Goal: Transaction & Acquisition: Obtain resource

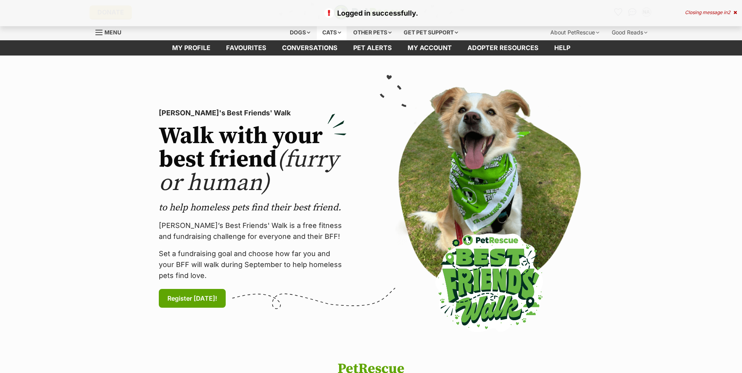
click at [320, 32] on div "Cats" at bounding box center [332, 33] width 30 height 16
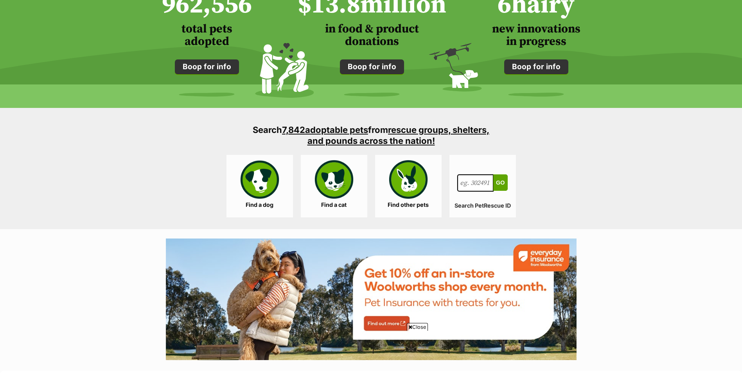
scroll to position [705, 0]
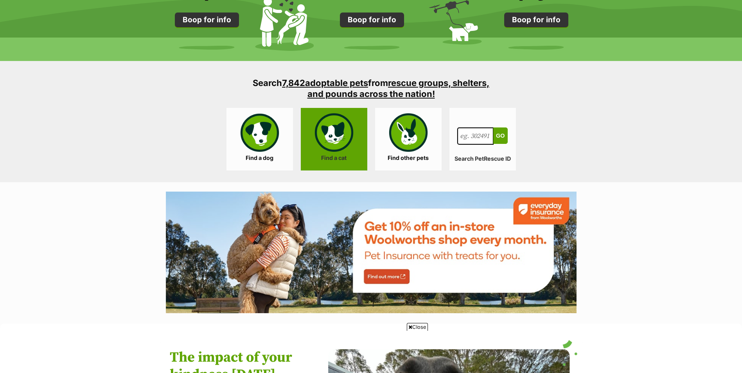
click at [320, 135] on link "Find a cat" at bounding box center [334, 139] width 67 height 63
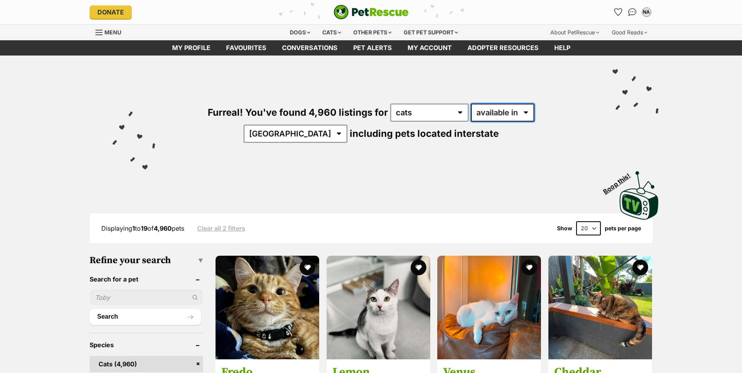
click at [474, 117] on select "available in located in" at bounding box center [502, 113] width 63 height 18
click at [474, 113] on select "available in located in" at bounding box center [502, 113] width 63 height 18
select select "disabled"
click at [471, 104] on select "available in located in" at bounding box center [502, 113] width 63 height 18
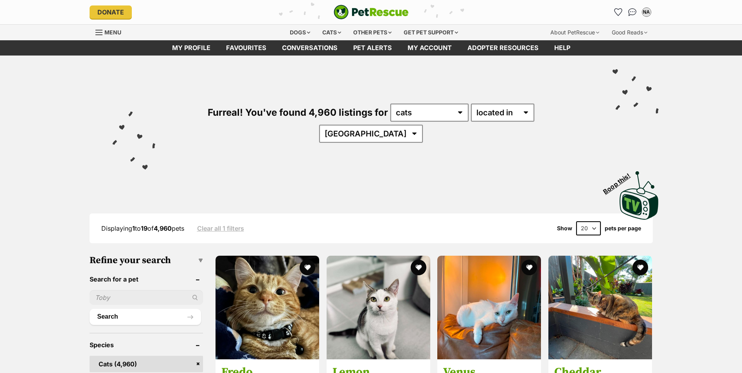
click at [423, 125] on select "[GEOGRAPHIC_DATA] [GEOGRAPHIC_DATA] [GEOGRAPHIC_DATA] [GEOGRAPHIC_DATA] [GEOGRA…" at bounding box center [371, 134] width 104 height 18
select select "SA"
click at [423, 125] on select "[GEOGRAPHIC_DATA] [GEOGRAPHIC_DATA] [GEOGRAPHIC_DATA] [GEOGRAPHIC_DATA] [GEOGRA…" at bounding box center [371, 134] width 104 height 18
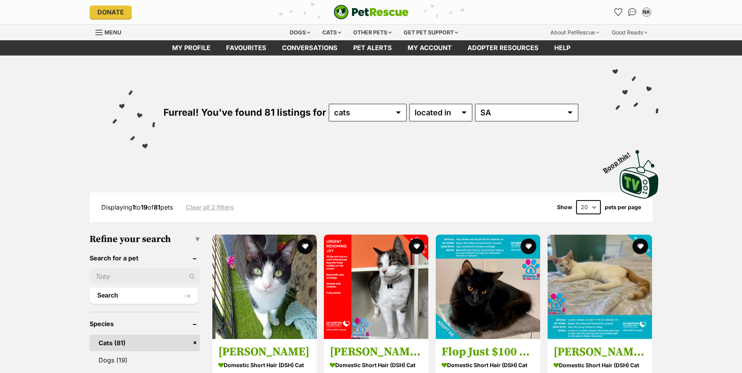
click at [581, 209] on select "20 40 60" at bounding box center [589, 207] width 25 height 14
select select "60"
click at [577, 200] on select "20 40 60" at bounding box center [589, 207] width 25 height 14
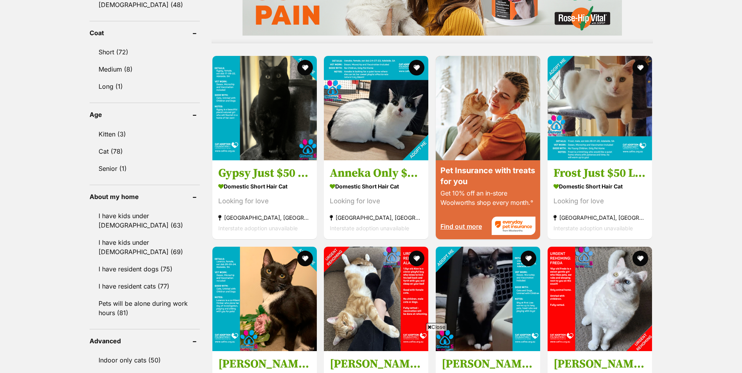
scroll to position [705, 0]
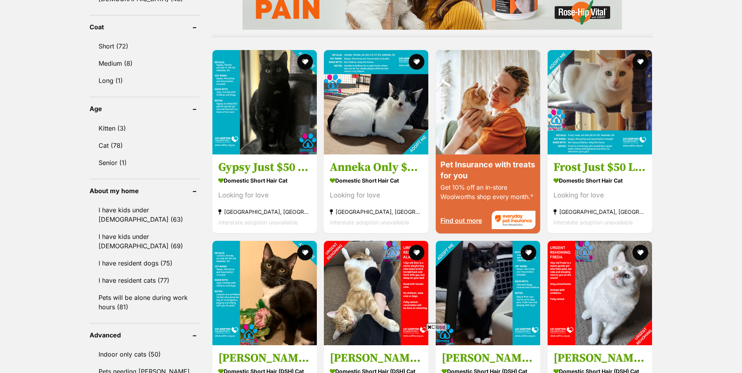
click at [432, 326] on span "Close" at bounding box center [436, 327] width 21 height 8
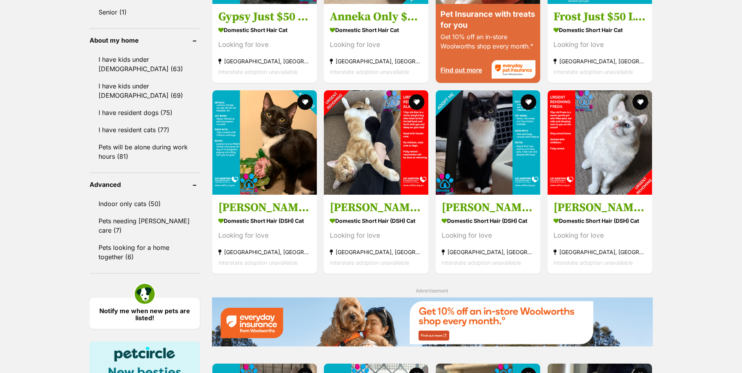
scroll to position [861, 0]
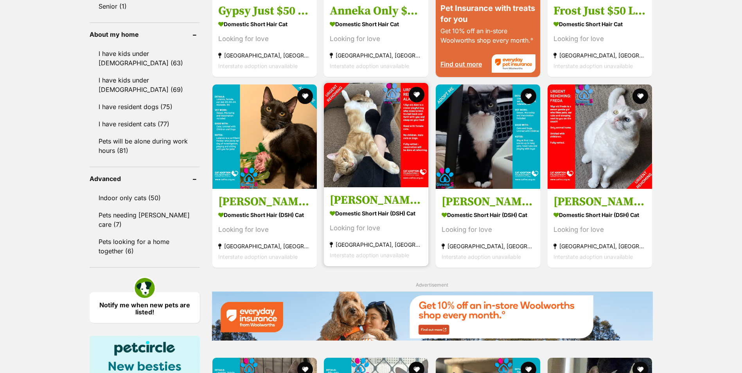
click at [378, 137] on img at bounding box center [376, 135] width 105 height 105
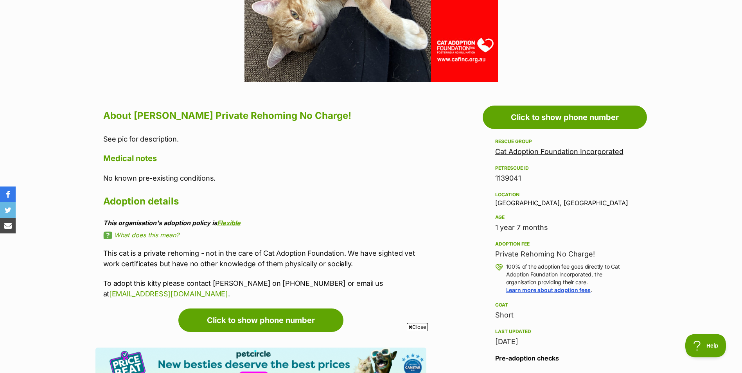
click at [412, 327] on span "Close" at bounding box center [417, 327] width 21 height 8
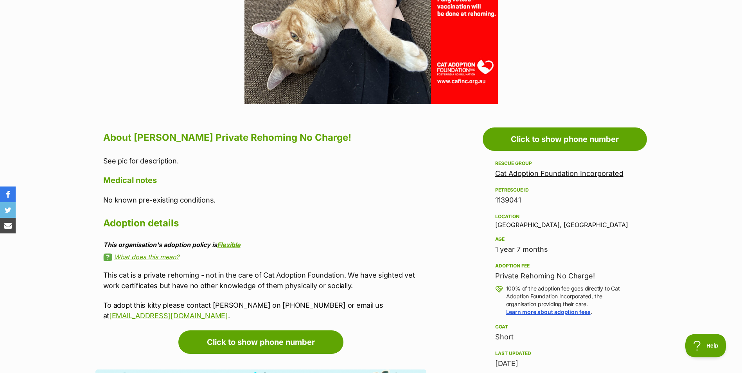
scroll to position [352, 0]
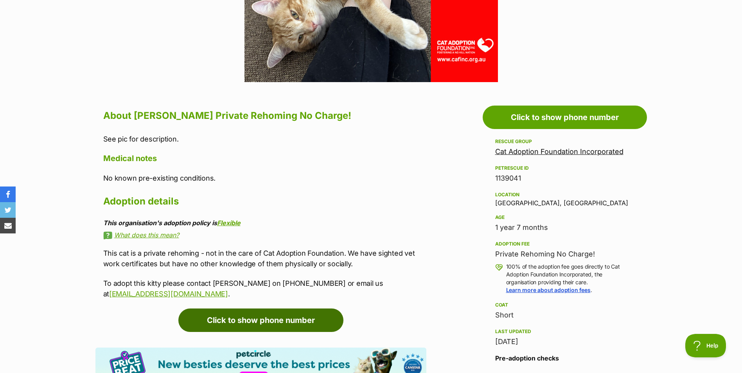
drag, startPoint x: 283, startPoint y: 289, endPoint x: 259, endPoint y: 288, distance: 24.3
click at [283, 309] on link "Click to show phone number" at bounding box center [260, 320] width 165 height 23
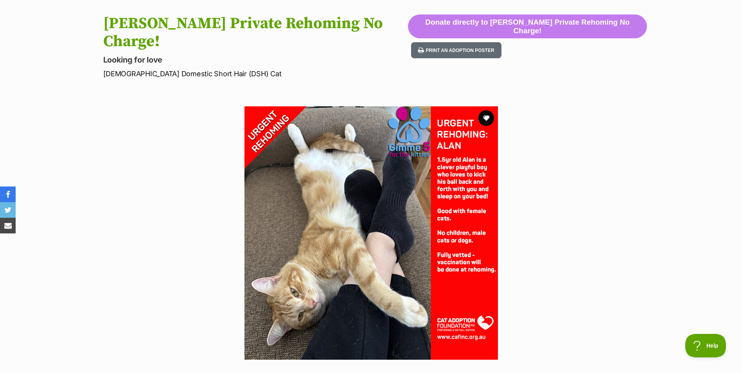
scroll to position [0, 0]
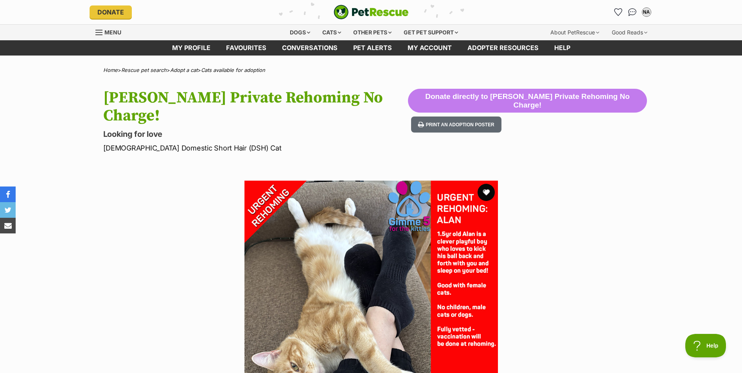
click at [485, 184] on button "favourite" at bounding box center [486, 192] width 17 height 17
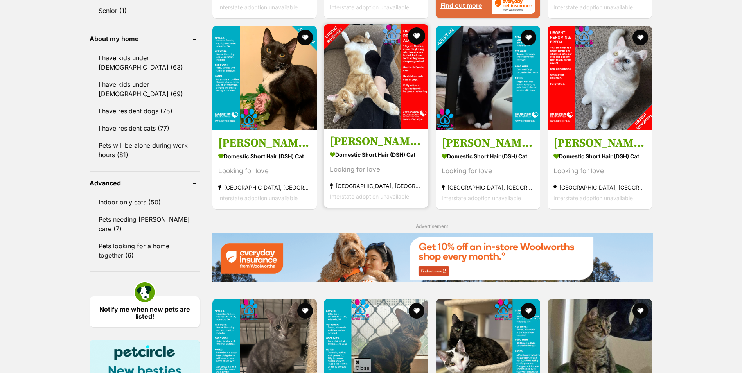
click at [418, 37] on button "favourite" at bounding box center [416, 35] width 17 height 17
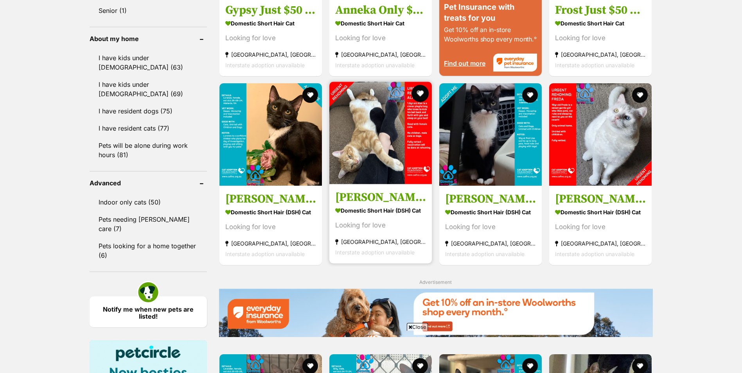
click at [422, 91] on button "favourite" at bounding box center [420, 93] width 17 height 17
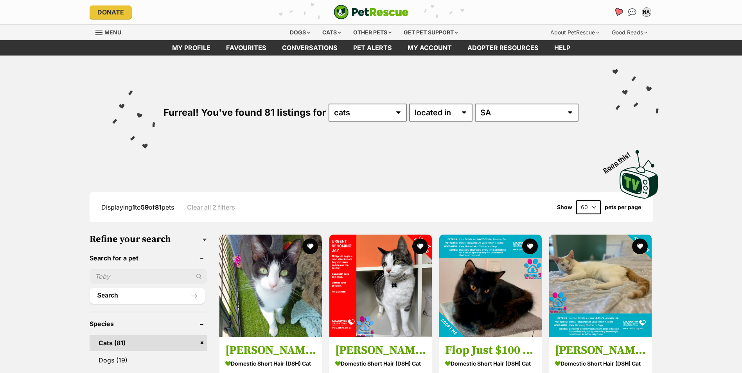
click at [622, 11] on icon "Favourites" at bounding box center [618, 11] width 9 height 9
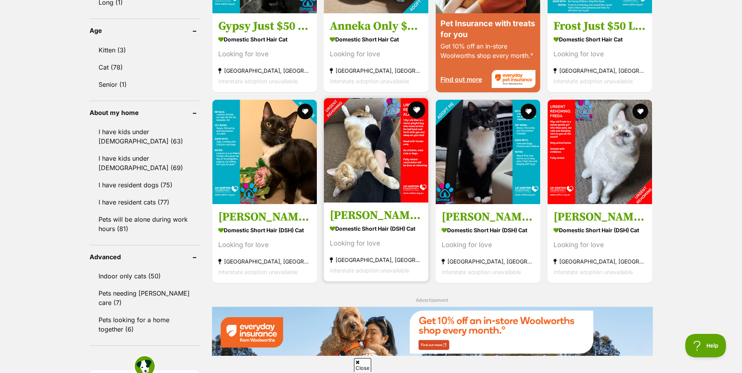
click at [414, 110] on button "favourite" at bounding box center [416, 109] width 17 height 17
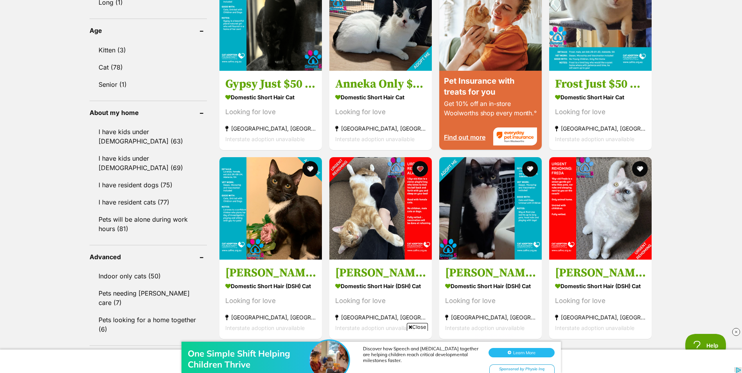
click at [411, 327] on div "One Simple Shift Helping Children Thrive Discover how Speech and Occupational T…" at bounding box center [371, 349] width 742 height 47
click at [416, 328] on div "One Simple Shift Helping Children Thrive Discover how Speech and Occupational T…" at bounding box center [371, 349] width 742 height 47
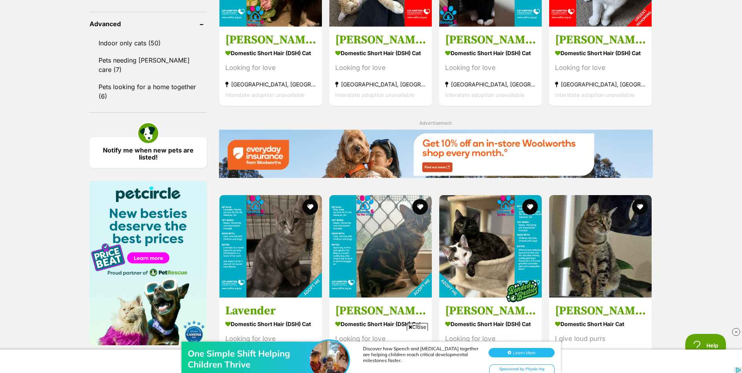
scroll to position [1057, 0]
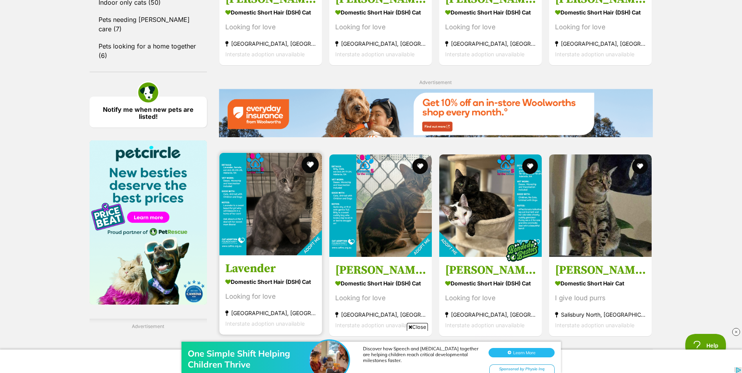
click at [312, 166] on button "favourite" at bounding box center [310, 164] width 17 height 17
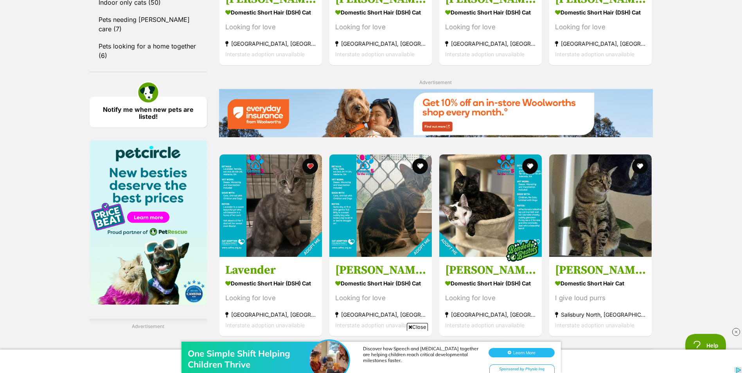
scroll to position [1096, 0]
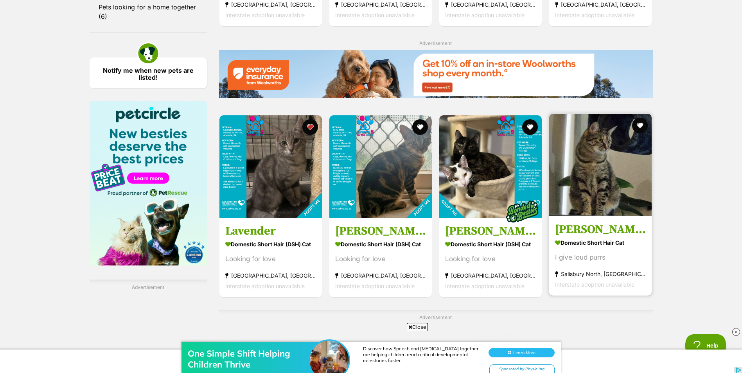
click at [581, 171] on img at bounding box center [601, 165] width 103 height 103
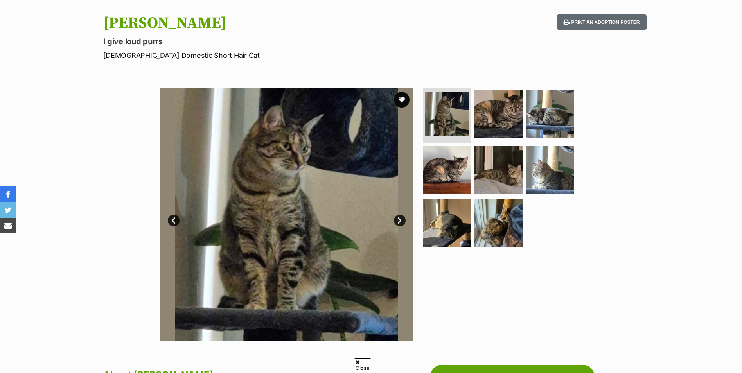
scroll to position [78, 0]
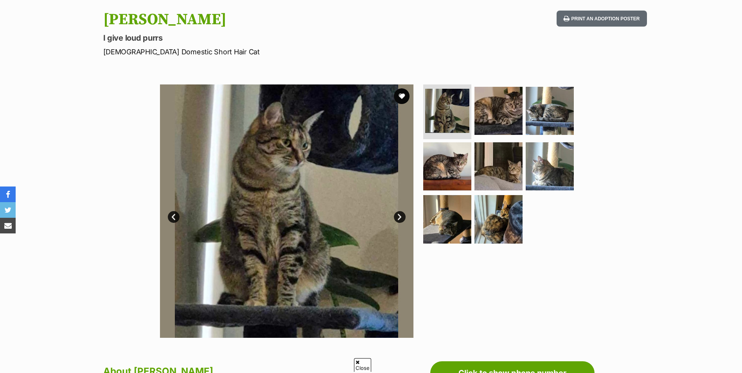
click at [399, 215] on link "Next" at bounding box center [400, 217] width 12 height 12
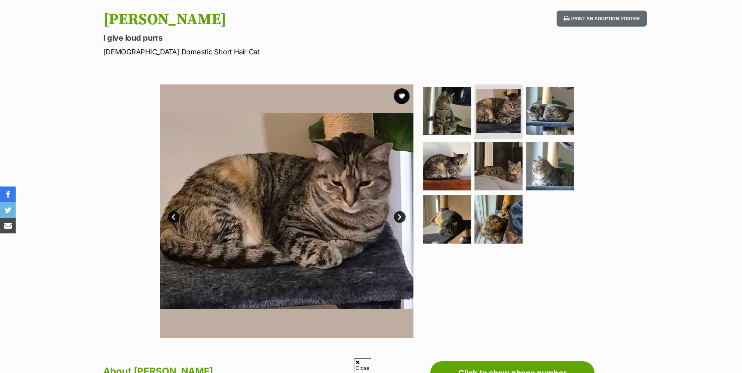
click at [399, 215] on link "Next" at bounding box center [400, 217] width 12 height 12
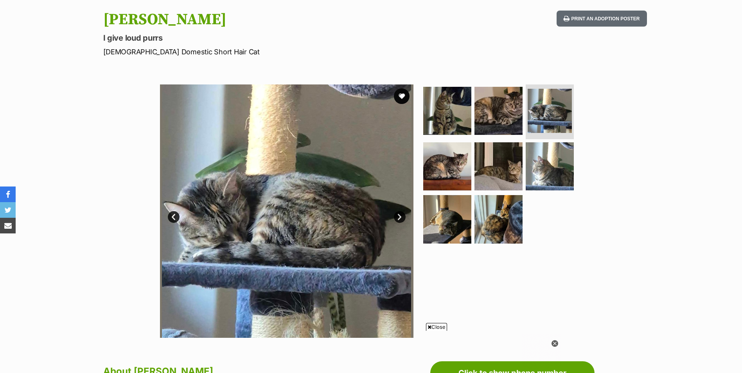
scroll to position [0, 0]
click at [399, 215] on link "Next" at bounding box center [400, 217] width 12 height 12
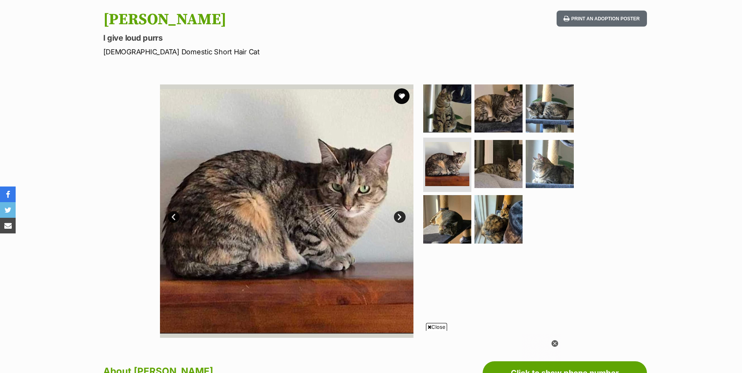
click at [399, 216] on link "Next" at bounding box center [400, 217] width 12 height 12
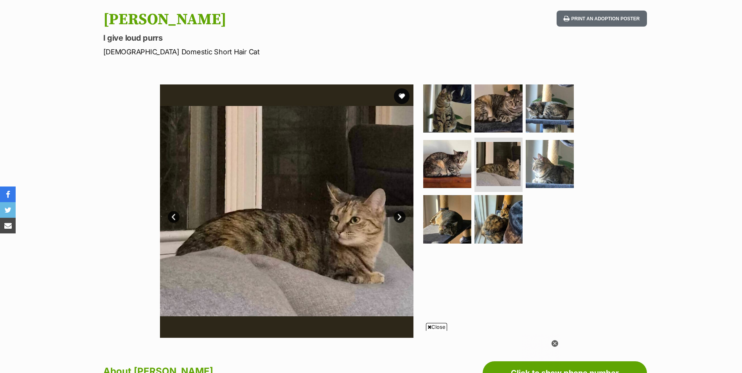
click at [399, 216] on link "Next" at bounding box center [400, 217] width 12 height 12
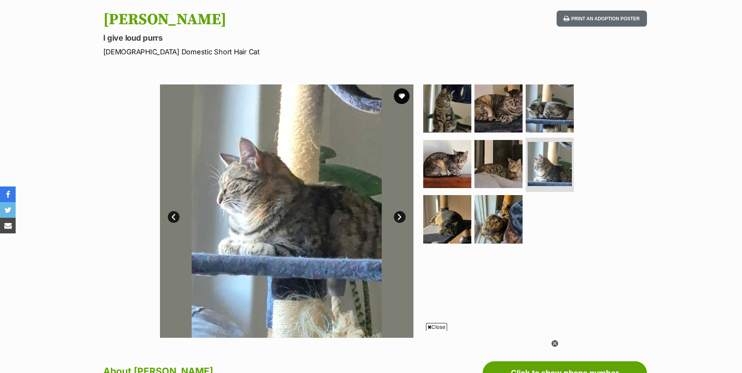
click at [399, 216] on link "Next" at bounding box center [400, 217] width 12 height 12
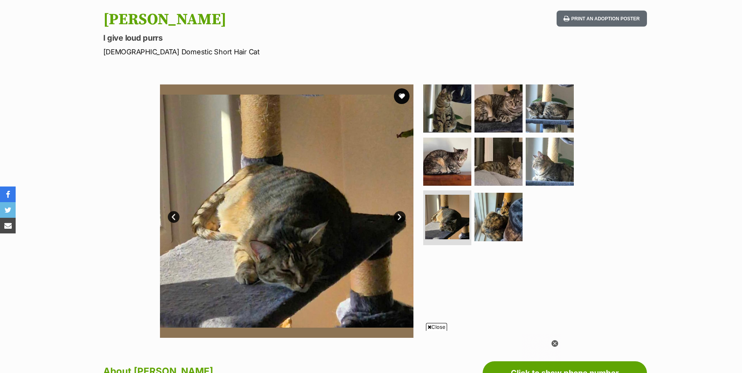
click at [399, 216] on link "Next" at bounding box center [400, 217] width 12 height 12
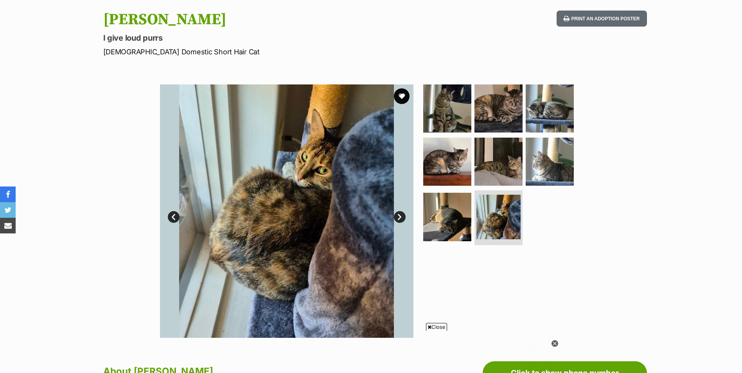
click at [399, 216] on link "Next" at bounding box center [400, 217] width 12 height 12
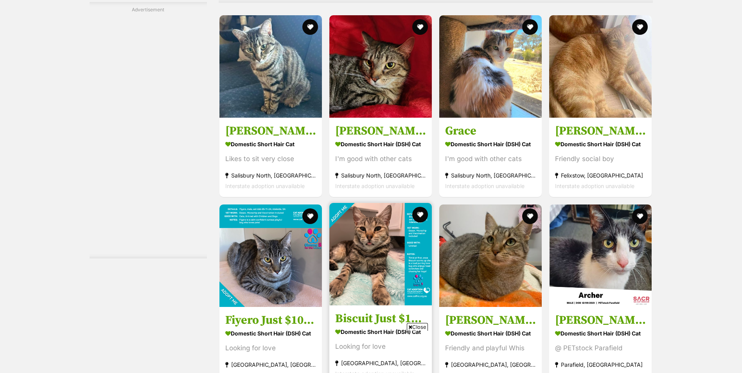
click at [364, 203] on img at bounding box center [381, 254] width 103 height 103
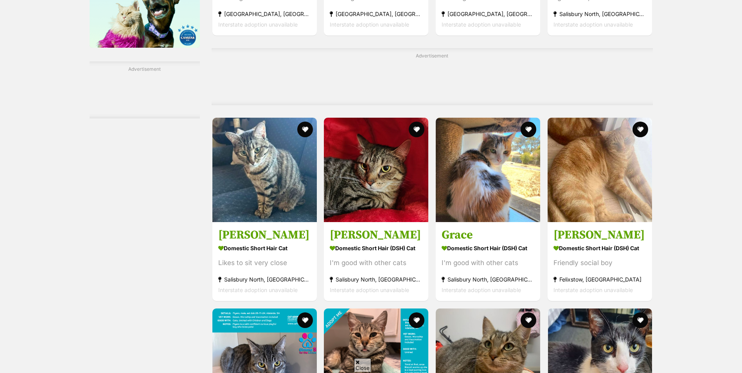
scroll to position [1288, 0]
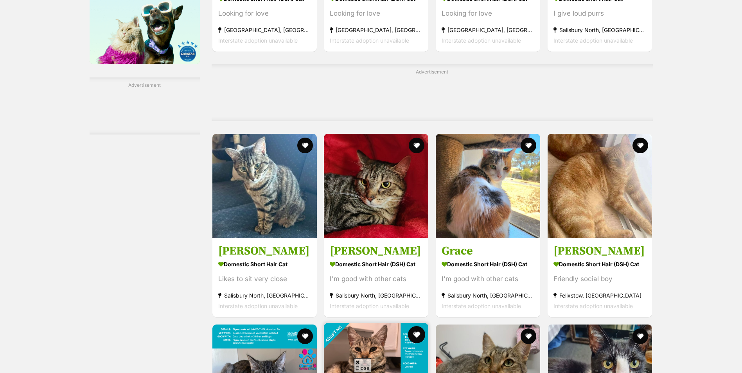
click at [417, 326] on button "favourite" at bounding box center [416, 334] width 17 height 17
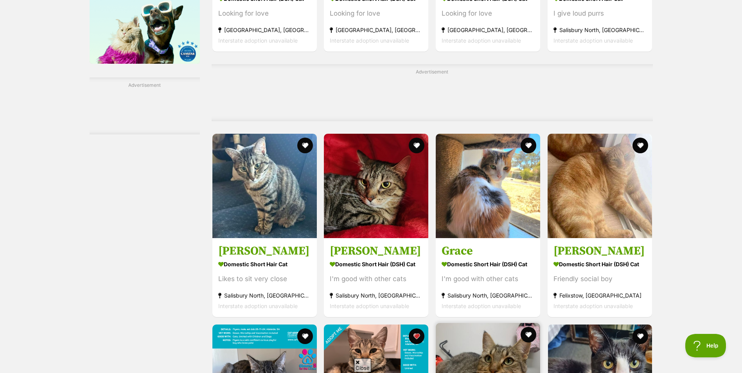
click at [488, 323] on img at bounding box center [488, 375] width 105 height 105
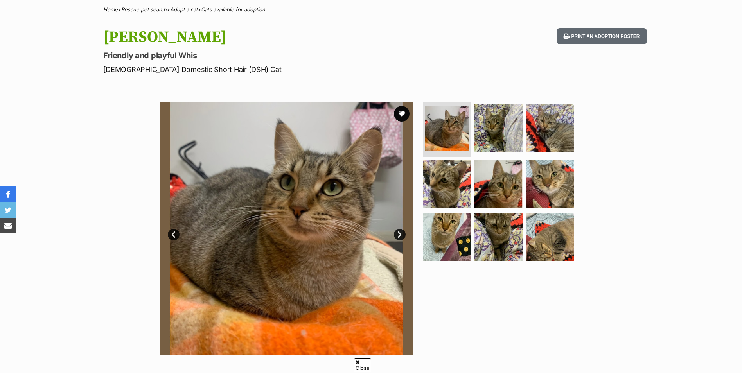
scroll to position [78, 0]
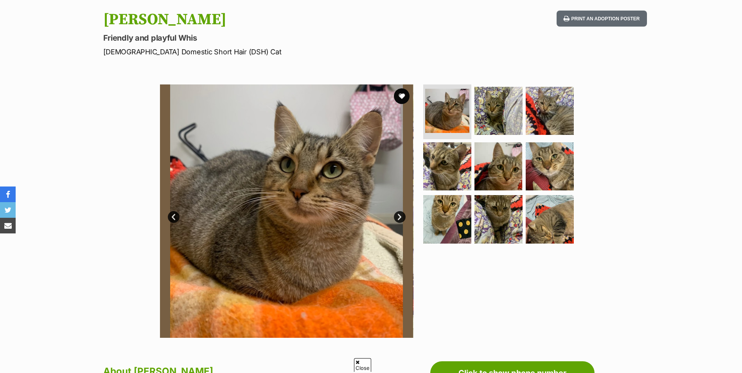
click at [398, 218] on link "Next" at bounding box center [400, 217] width 12 height 12
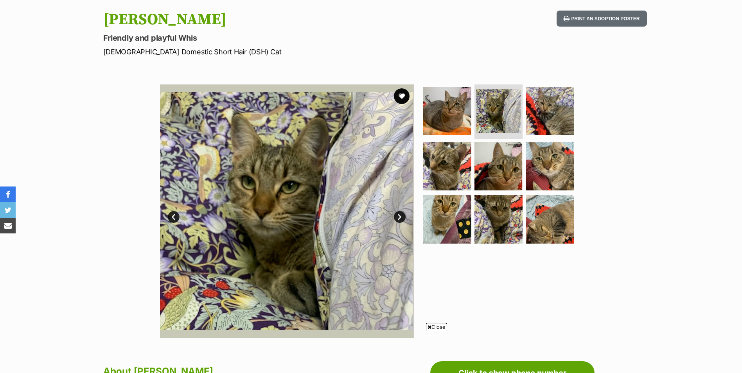
scroll to position [0, 0]
click at [398, 218] on link "Next" at bounding box center [400, 217] width 12 height 12
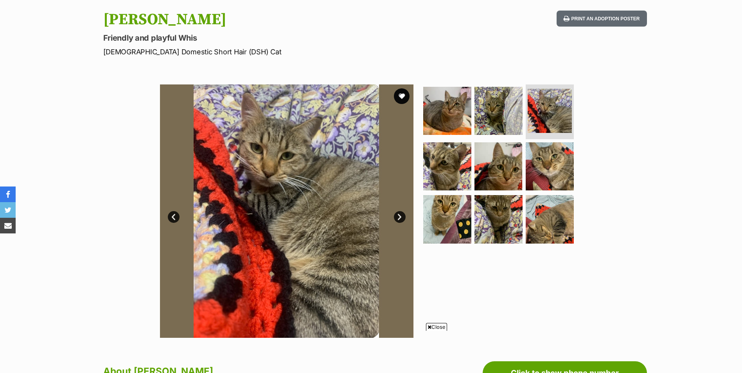
click at [398, 218] on link "Next" at bounding box center [400, 217] width 12 height 12
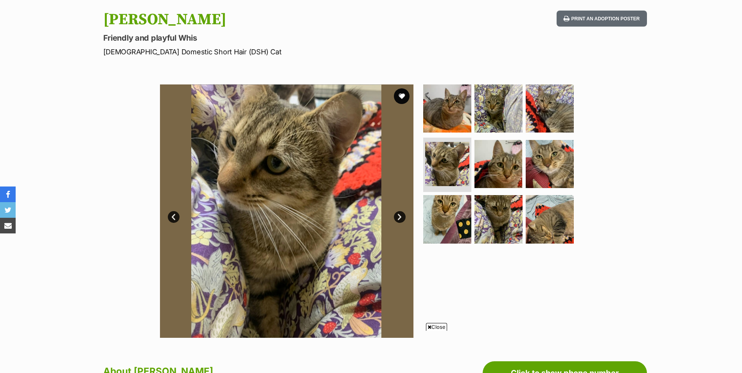
click at [398, 218] on link "Next" at bounding box center [400, 217] width 12 height 12
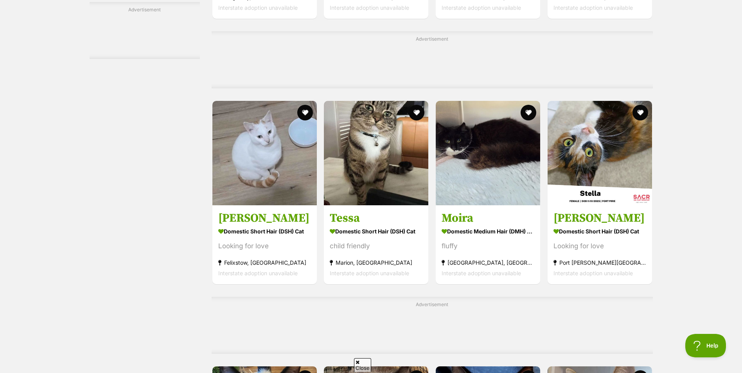
scroll to position [2501, 0]
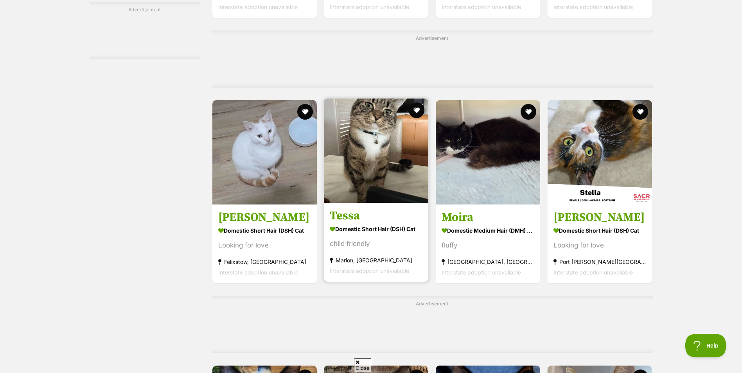
click at [392, 147] on img at bounding box center [376, 151] width 105 height 105
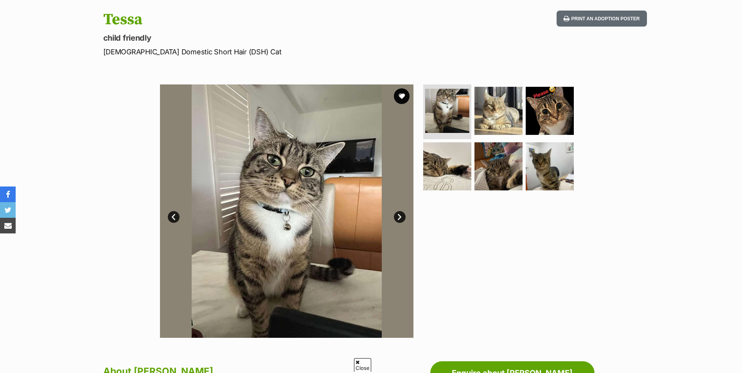
click at [398, 216] on link "Next" at bounding box center [400, 217] width 12 height 12
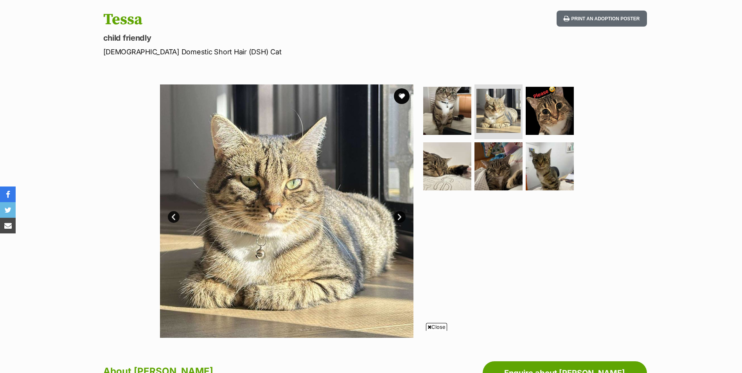
click at [398, 216] on link "Next" at bounding box center [400, 217] width 12 height 12
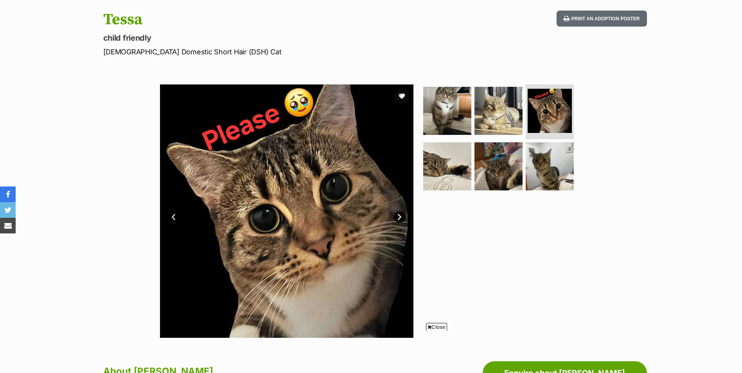
click at [399, 216] on link "Next" at bounding box center [400, 217] width 12 height 12
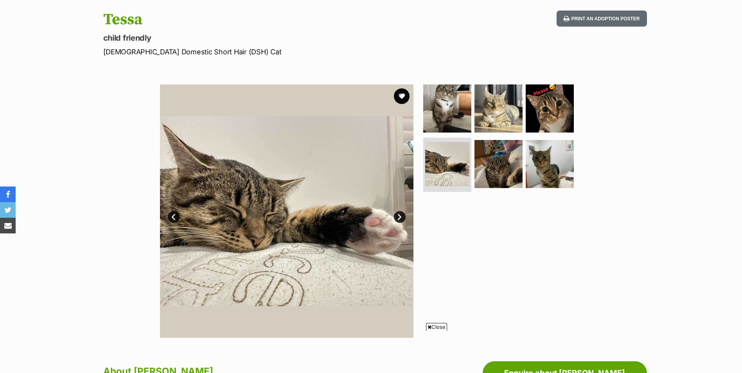
click at [399, 216] on link "Next" at bounding box center [400, 217] width 12 height 12
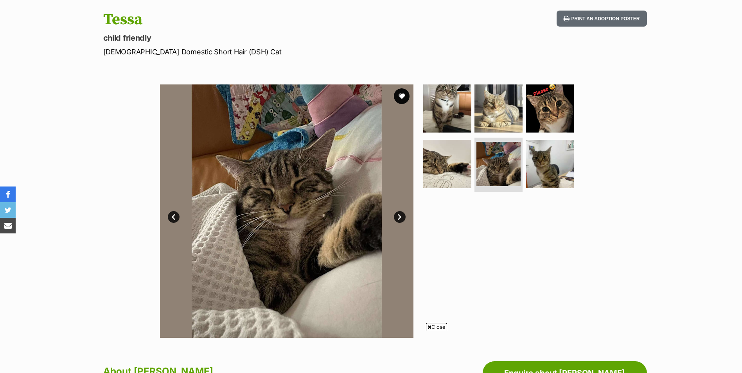
click at [399, 216] on link "Next" at bounding box center [400, 217] width 12 height 12
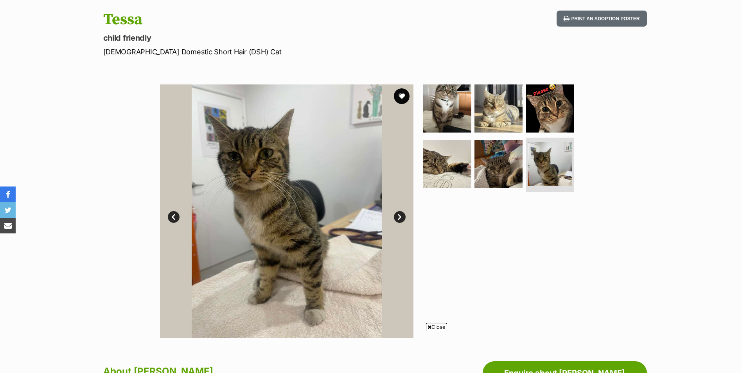
click at [399, 215] on link "Next" at bounding box center [400, 217] width 12 height 12
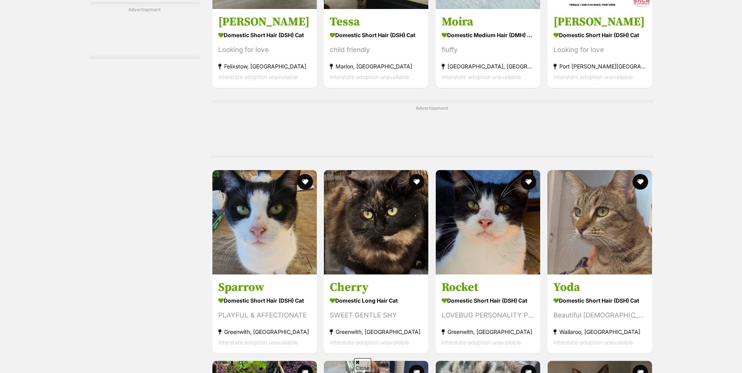
scroll to position [2736, 0]
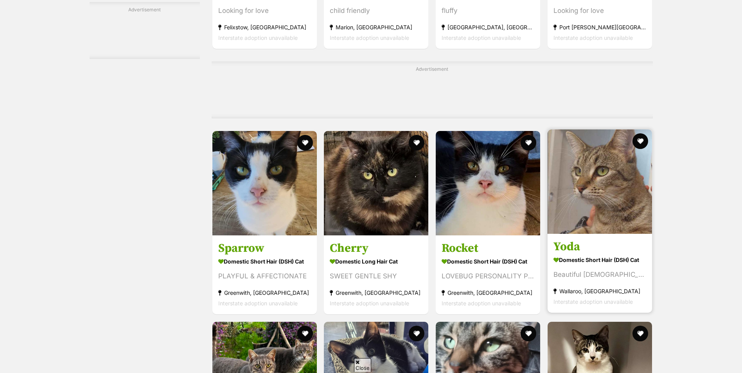
click at [585, 171] on img at bounding box center [600, 182] width 105 height 105
drag, startPoint x: 641, startPoint y: 139, endPoint x: 626, endPoint y: 139, distance: 14.5
click at [640, 139] on button "favourite" at bounding box center [641, 141] width 16 height 16
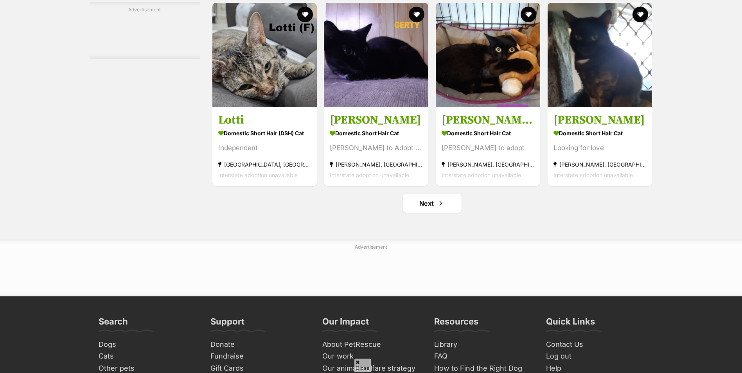
scroll to position [3597, 0]
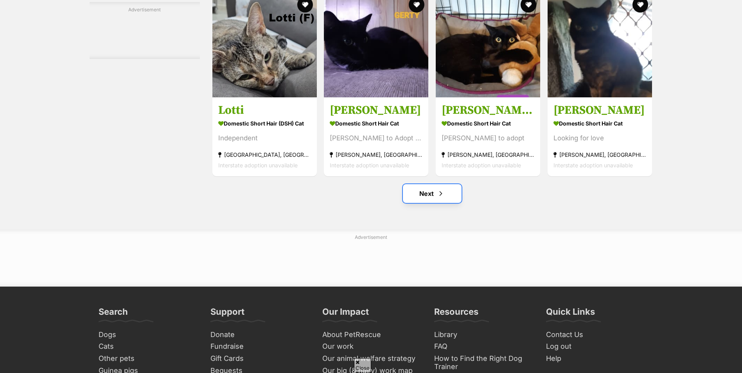
click at [414, 196] on link "Next" at bounding box center [432, 193] width 59 height 19
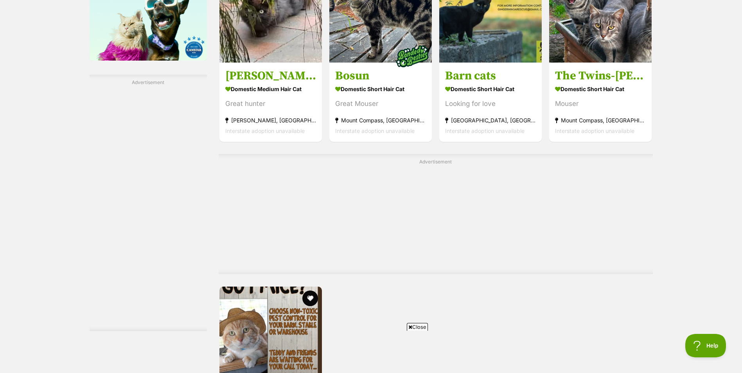
scroll to position [1409, 0]
